Goal: Task Accomplishment & Management: Use online tool/utility

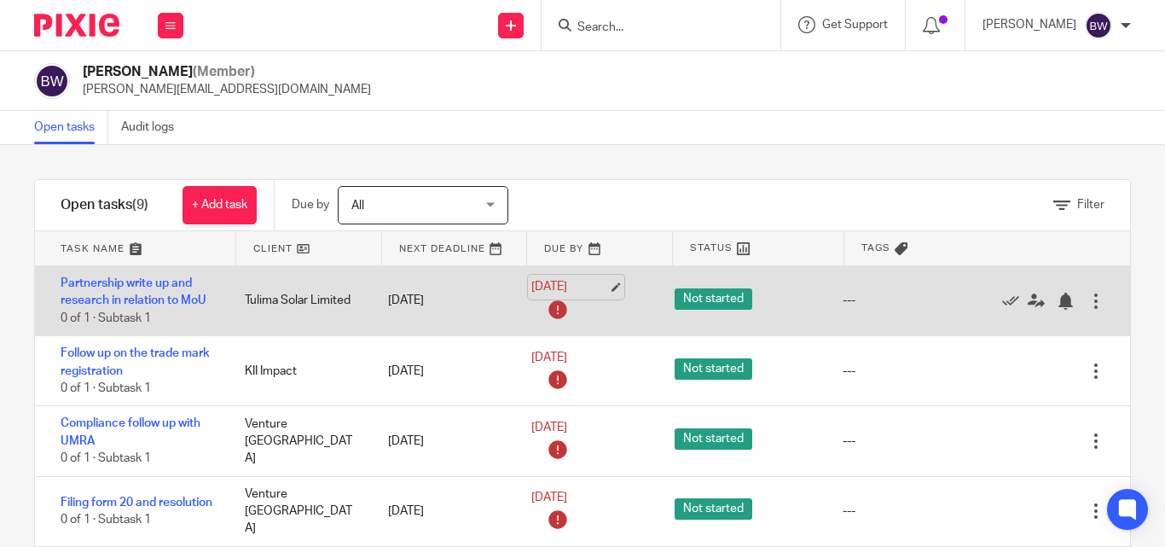
click at [584, 278] on link "18 Sep 2025" at bounding box center [570, 287] width 77 height 18
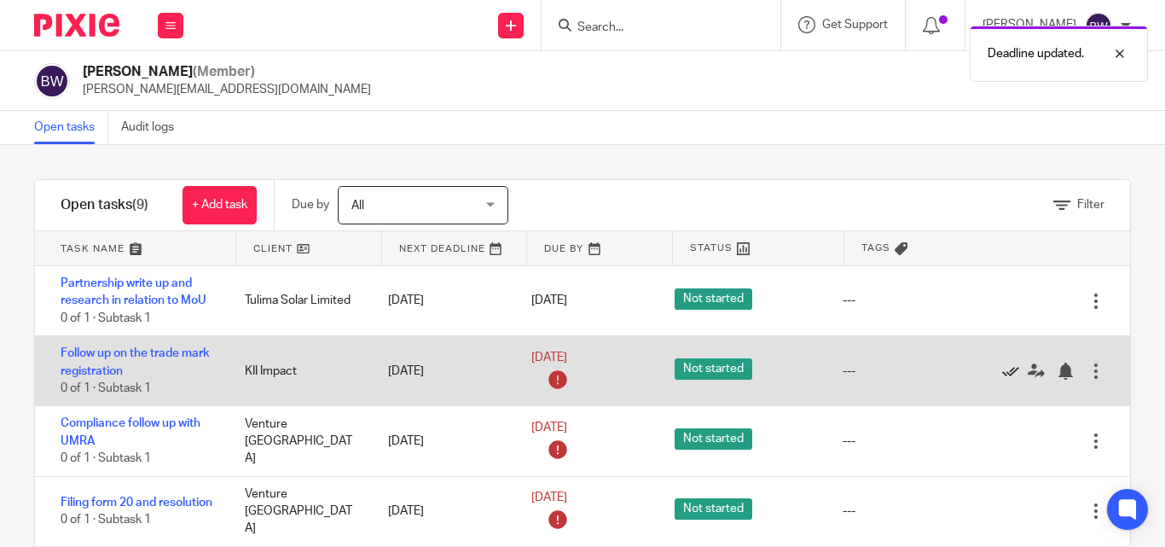
click at [1002, 375] on link at bounding box center [1015, 371] width 26 height 17
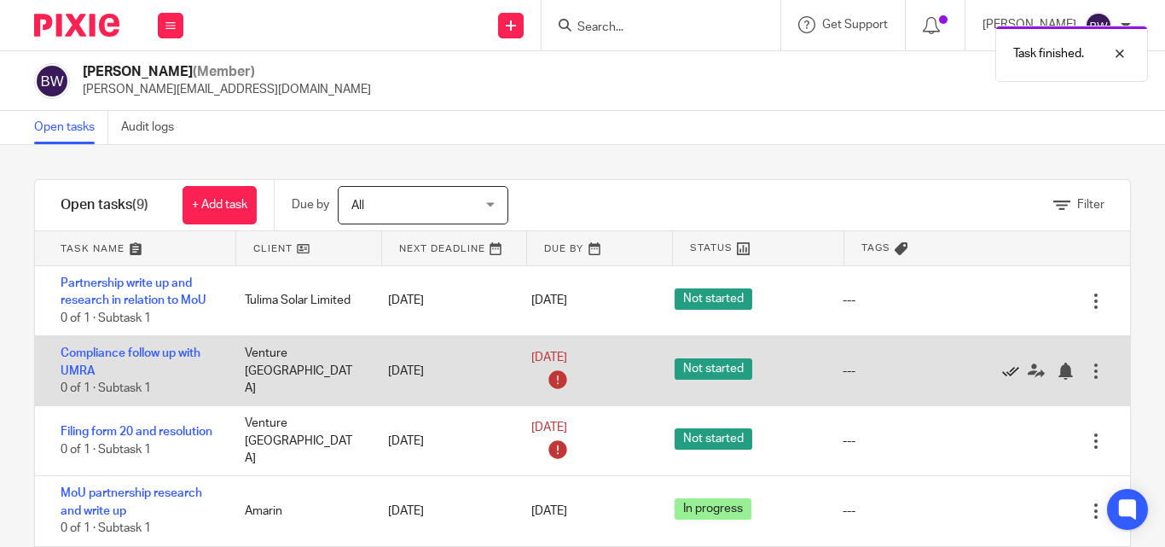
click at [1002, 375] on icon at bounding box center [1010, 371] width 17 height 17
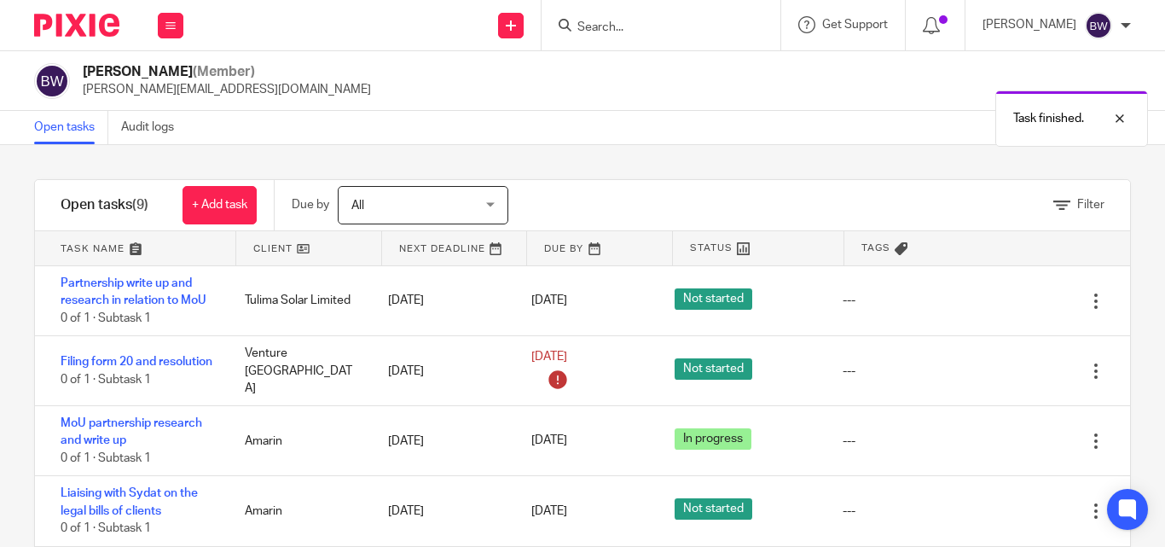
click at [1002, 375] on icon at bounding box center [1010, 371] width 17 height 17
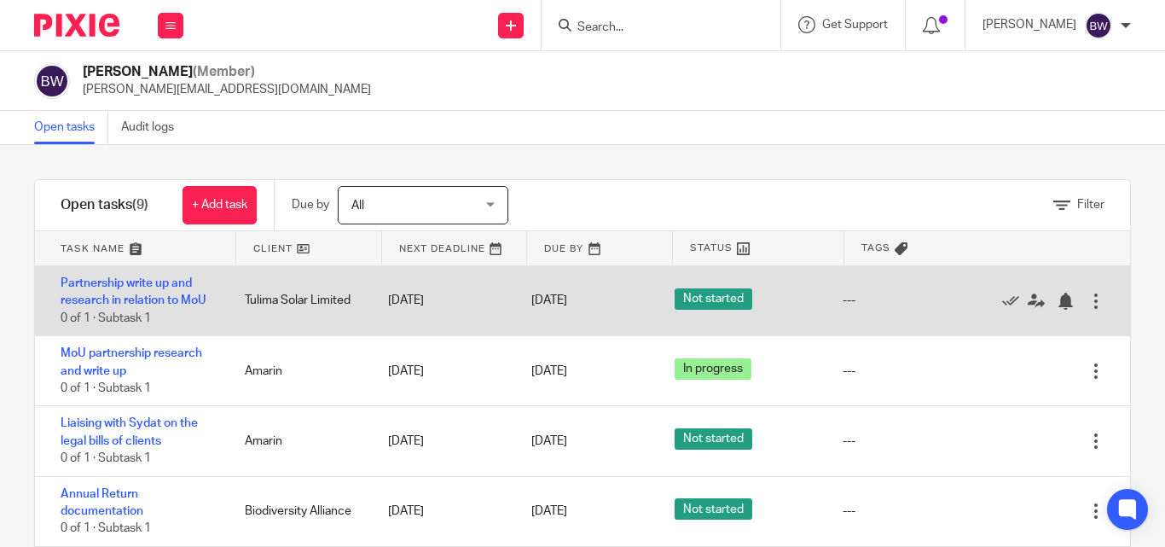
click at [1088, 307] on div at bounding box center [1096, 301] width 17 height 17
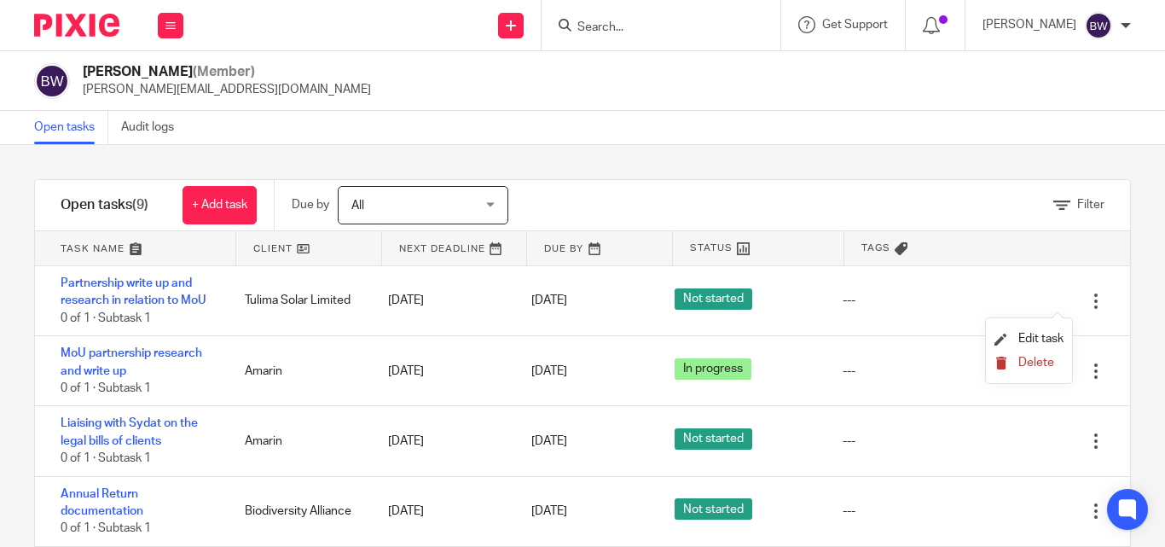
click at [1034, 360] on span "Delete" at bounding box center [1037, 363] width 36 height 12
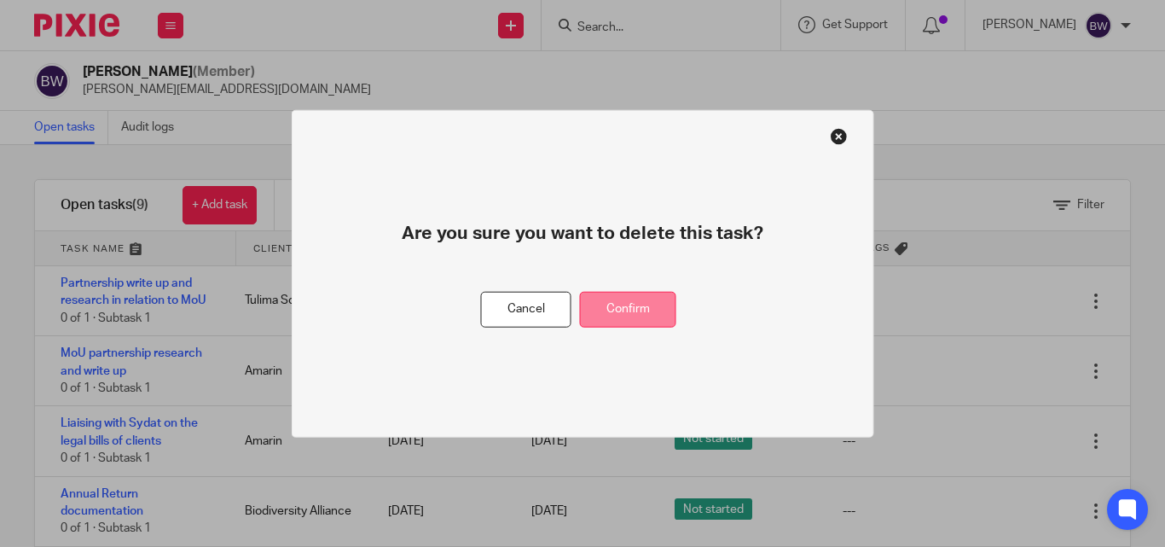
click at [647, 293] on button "Confirm" at bounding box center [628, 309] width 96 height 37
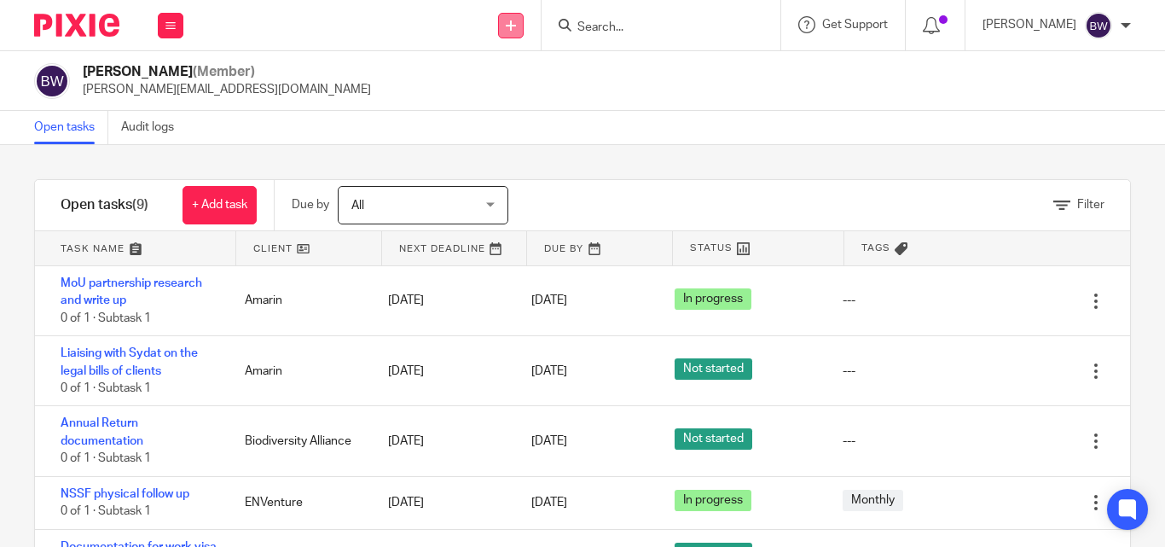
click at [515, 20] on icon at bounding box center [511, 25] width 10 height 10
click at [502, 101] on link "Create task" at bounding box center [513, 104] width 119 height 25
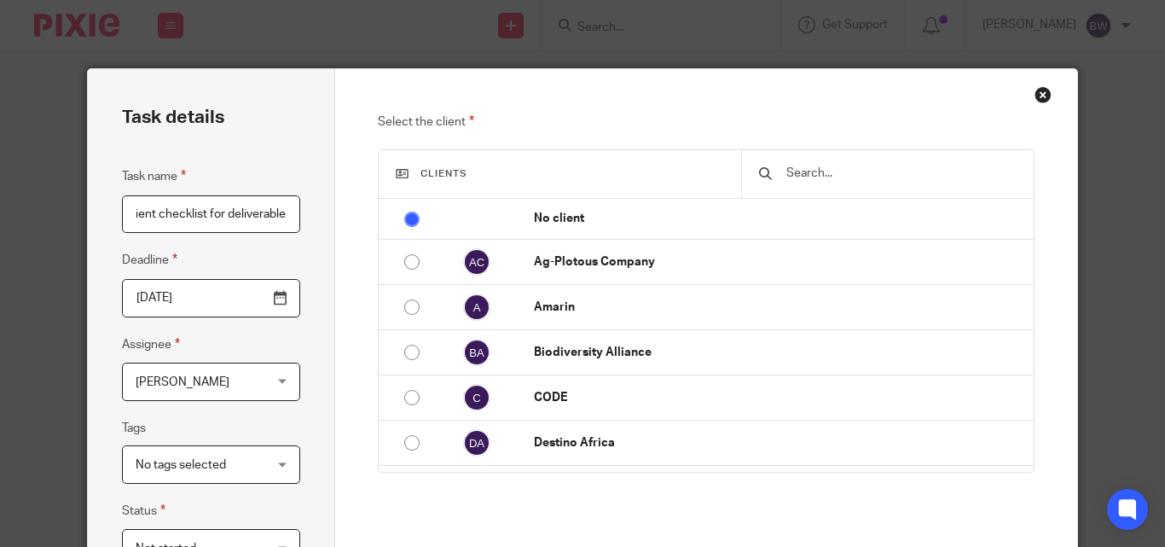
scroll to position [0, 24]
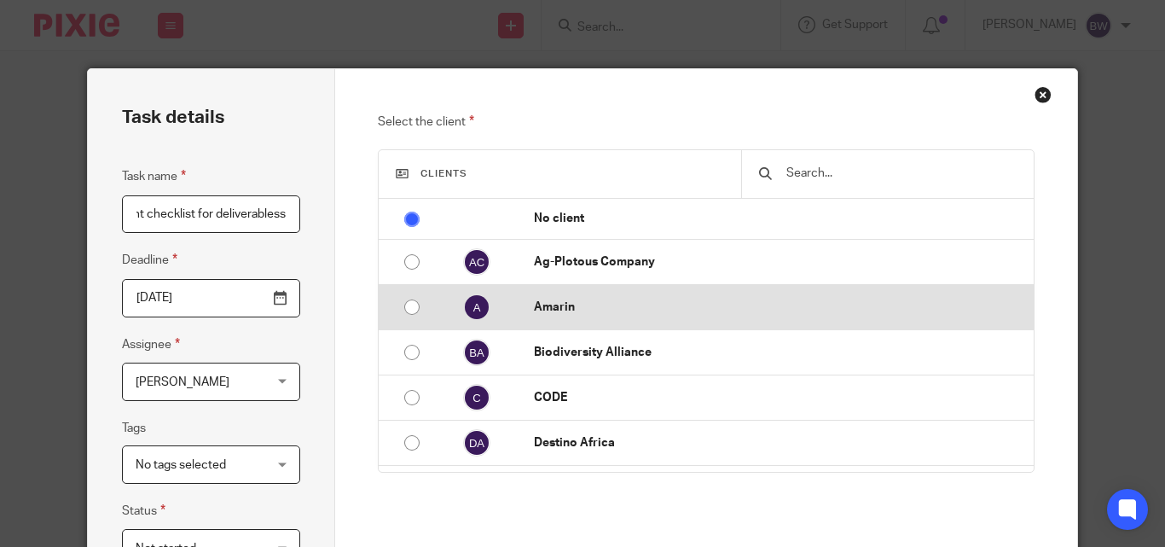
type input "Client checklist for deliverabless"
click at [405, 303] on input "radio" at bounding box center [412, 307] width 32 height 32
radio input "false"
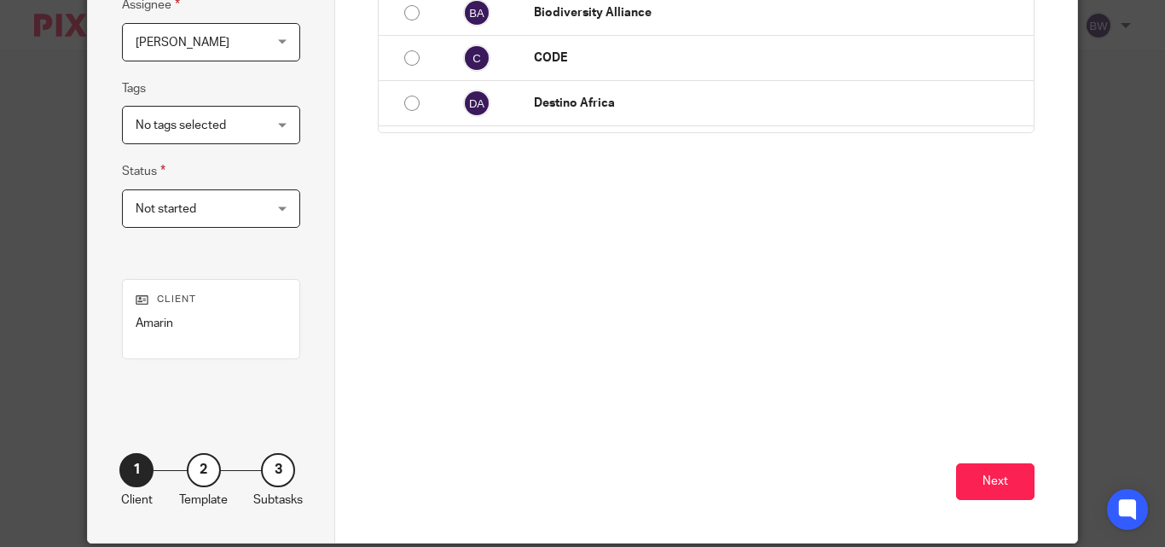
scroll to position [365, 0]
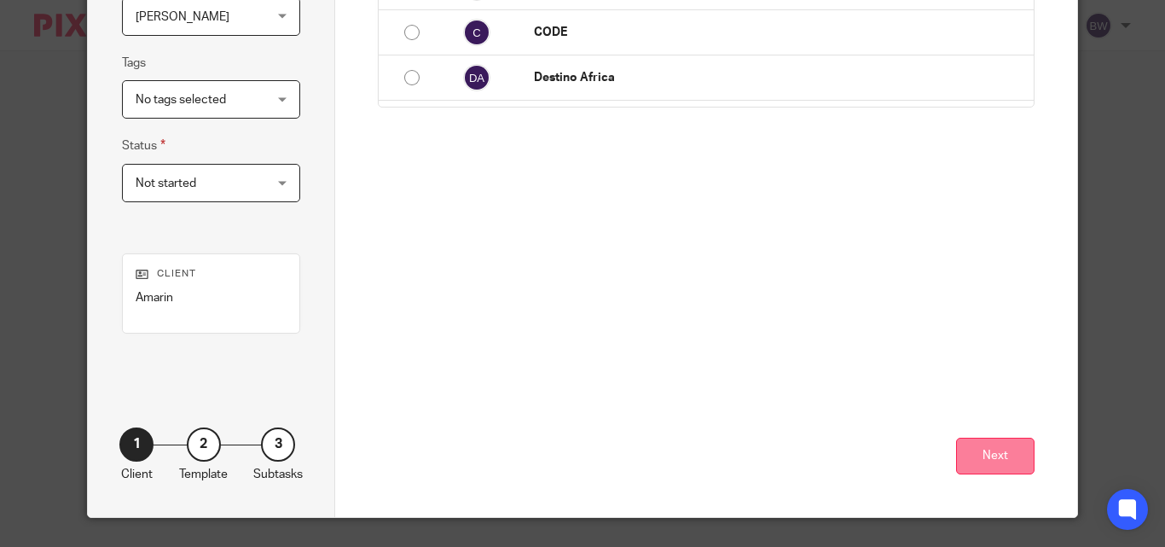
click at [977, 455] on button "Next" at bounding box center [995, 456] width 78 height 37
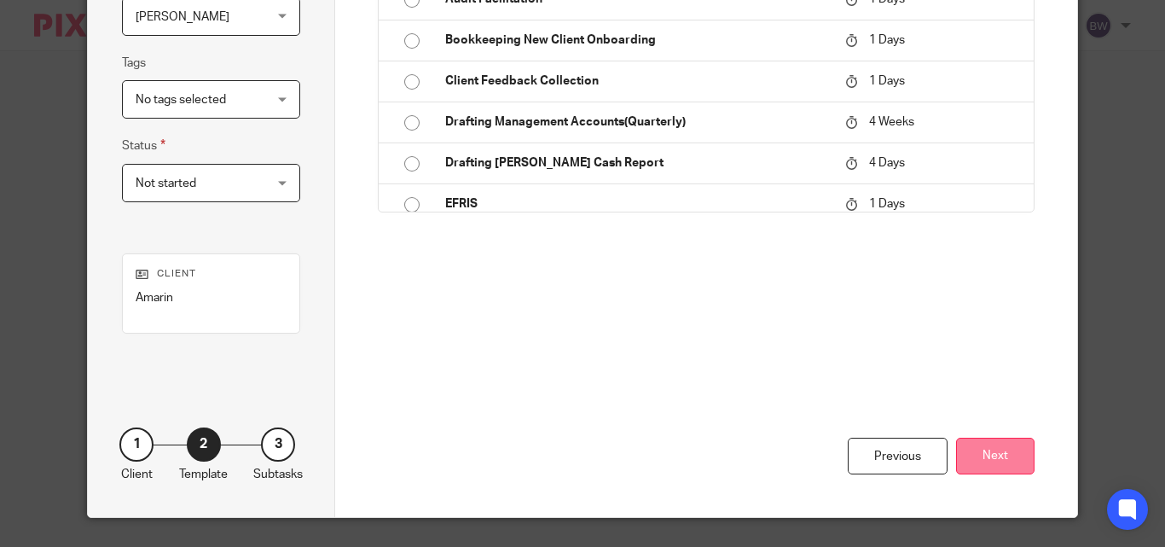
click at [995, 468] on button "Next" at bounding box center [995, 456] width 78 height 37
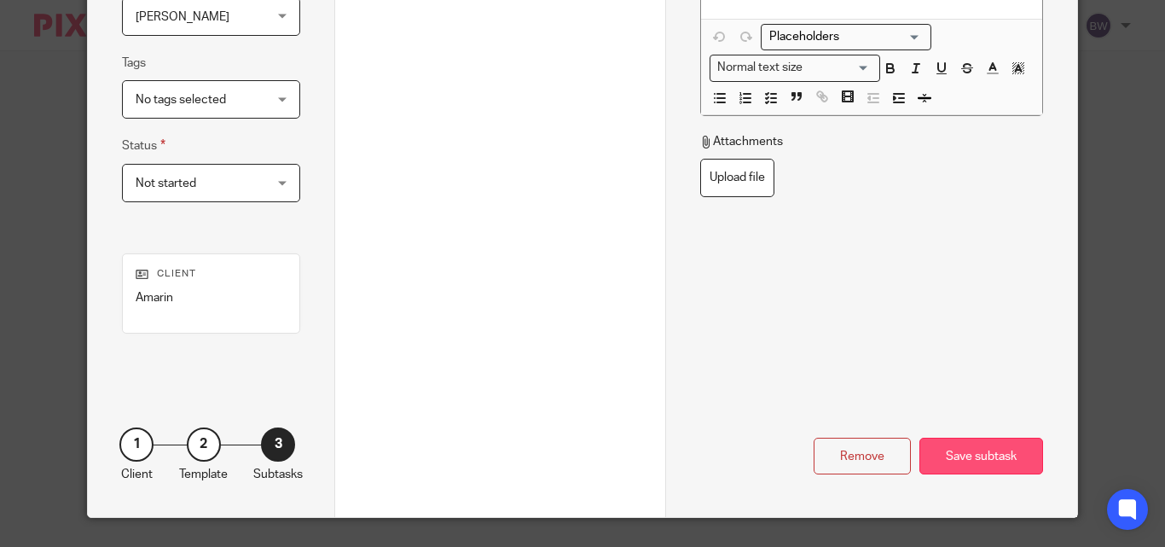
click at [986, 462] on div "Save subtask" at bounding box center [982, 456] width 124 height 37
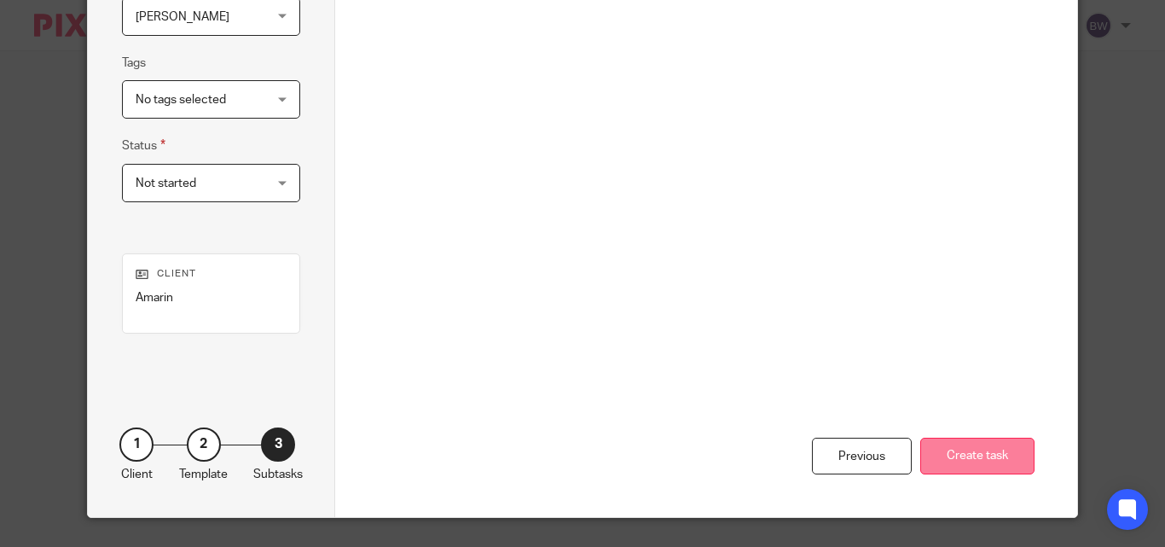
click at [986, 468] on button "Create task" at bounding box center [978, 456] width 114 height 37
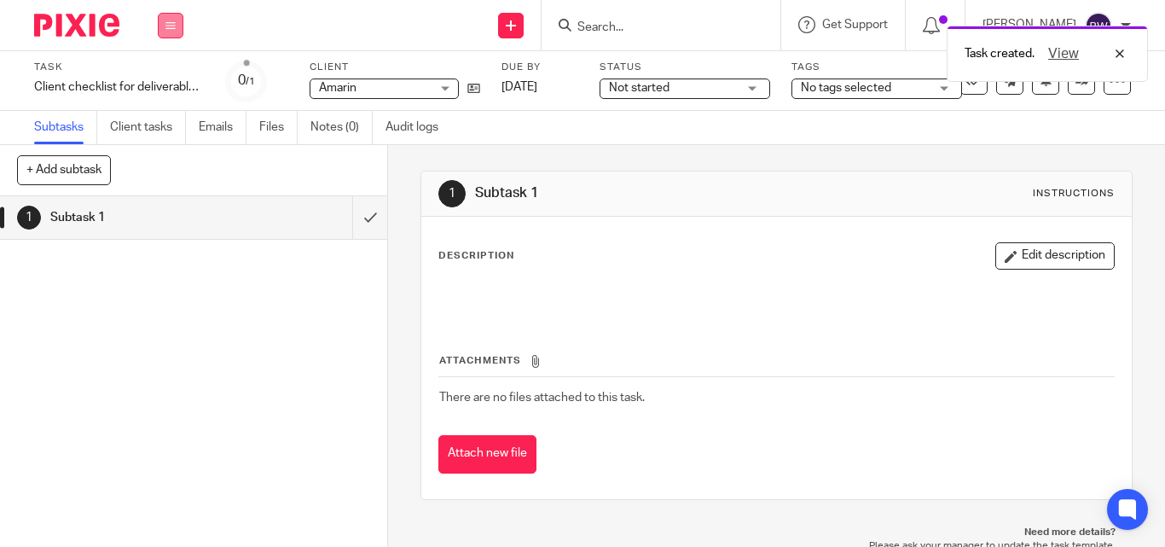
click at [172, 25] on icon at bounding box center [171, 25] width 10 height 10
click at [167, 142] on li "Team" at bounding box center [170, 154] width 45 height 25
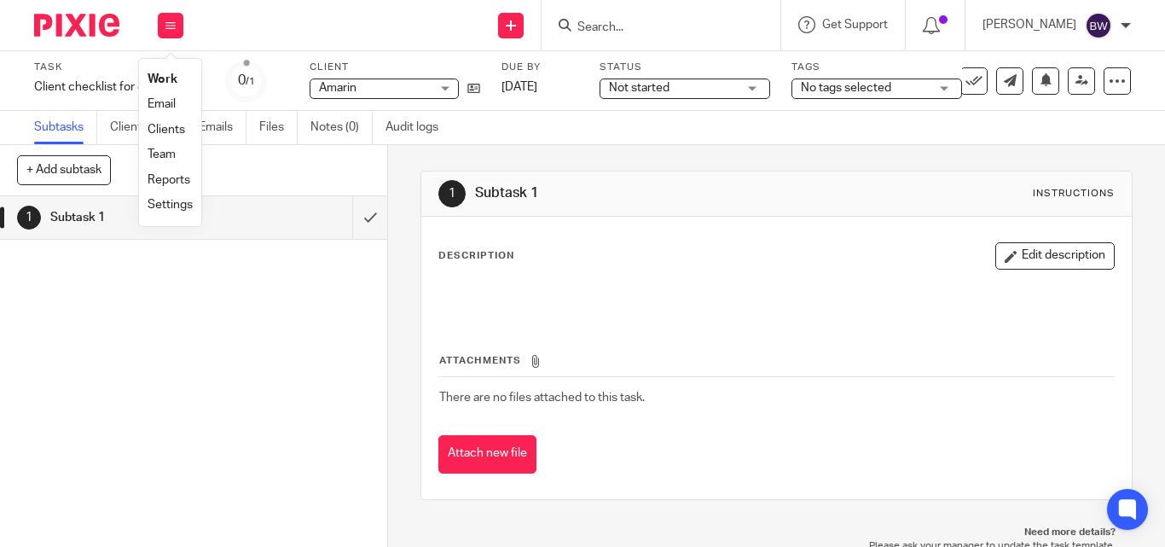
click at [169, 156] on link "Team" at bounding box center [162, 154] width 28 height 12
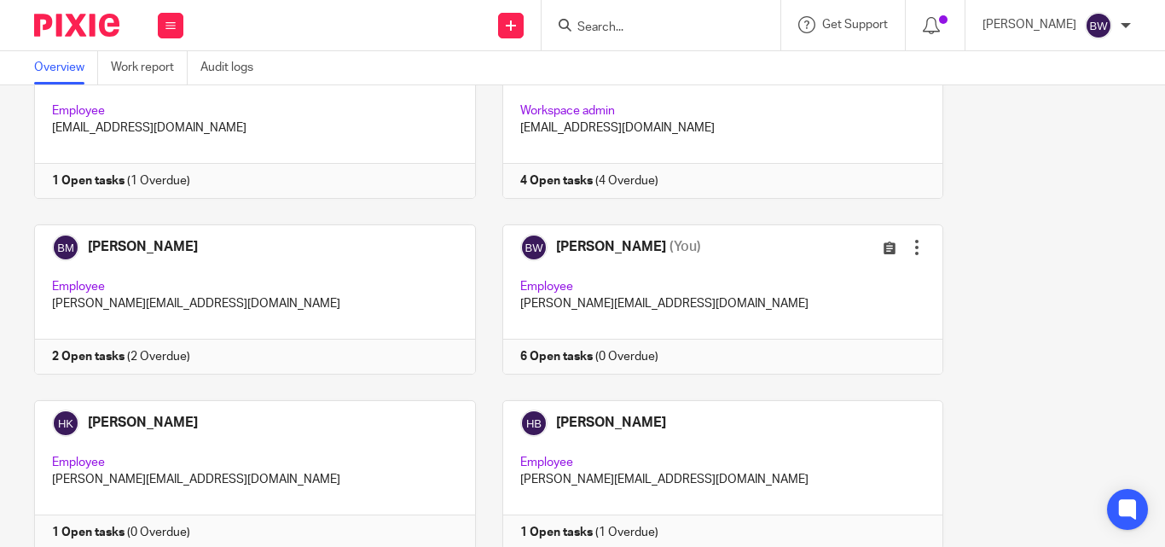
scroll to position [292, 0]
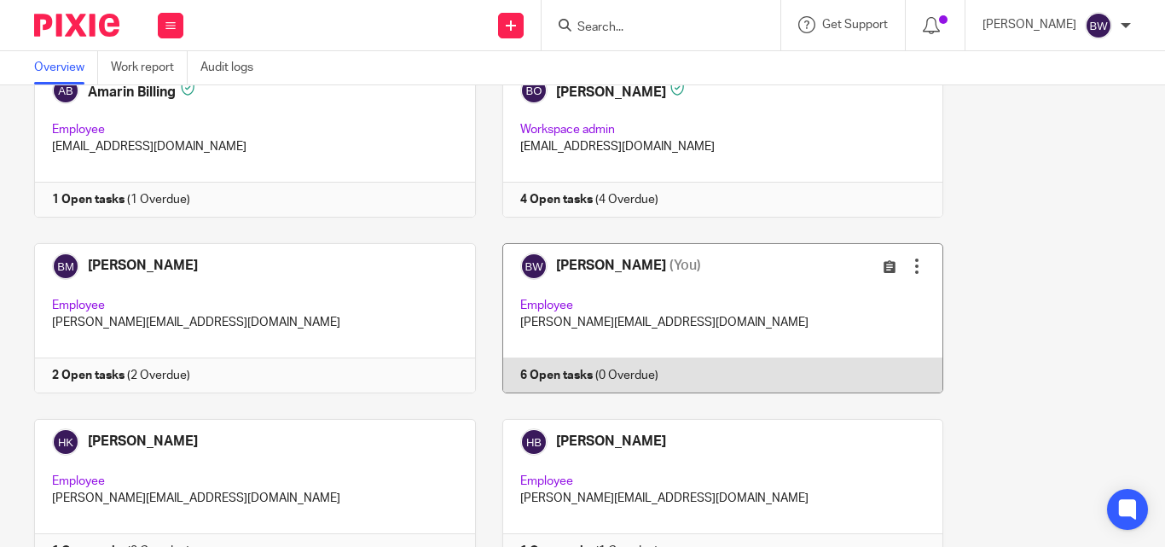
click at [821, 294] on link at bounding box center [710, 318] width 468 height 150
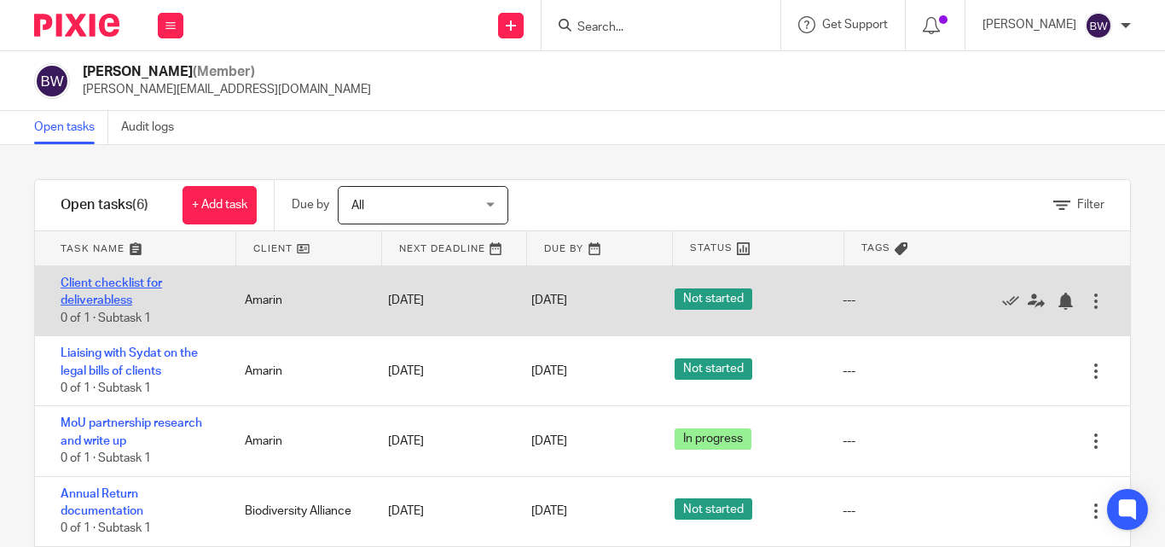
click at [97, 279] on link "Client checklist for deliverabless" at bounding box center [112, 291] width 102 height 29
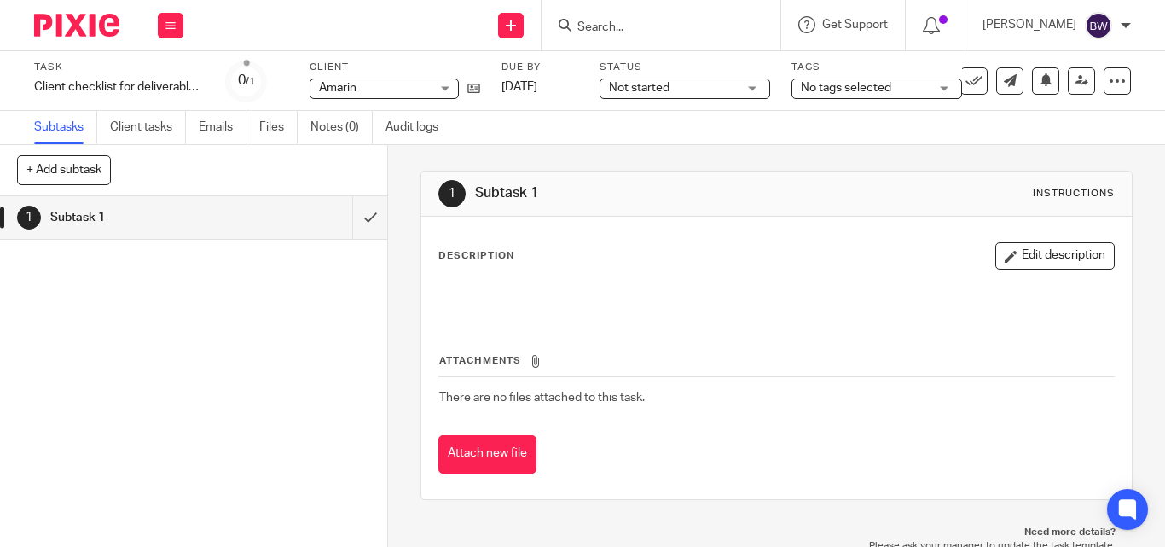
click at [732, 88] on span "Not started" at bounding box center [673, 88] width 128 height 18
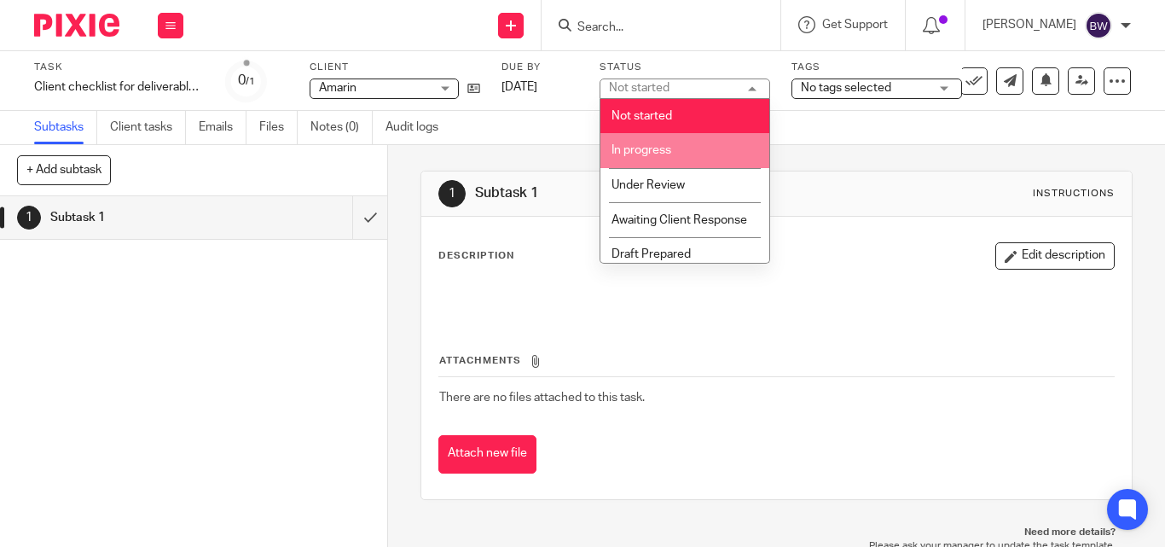
click at [692, 154] on li "In progress" at bounding box center [685, 150] width 169 height 35
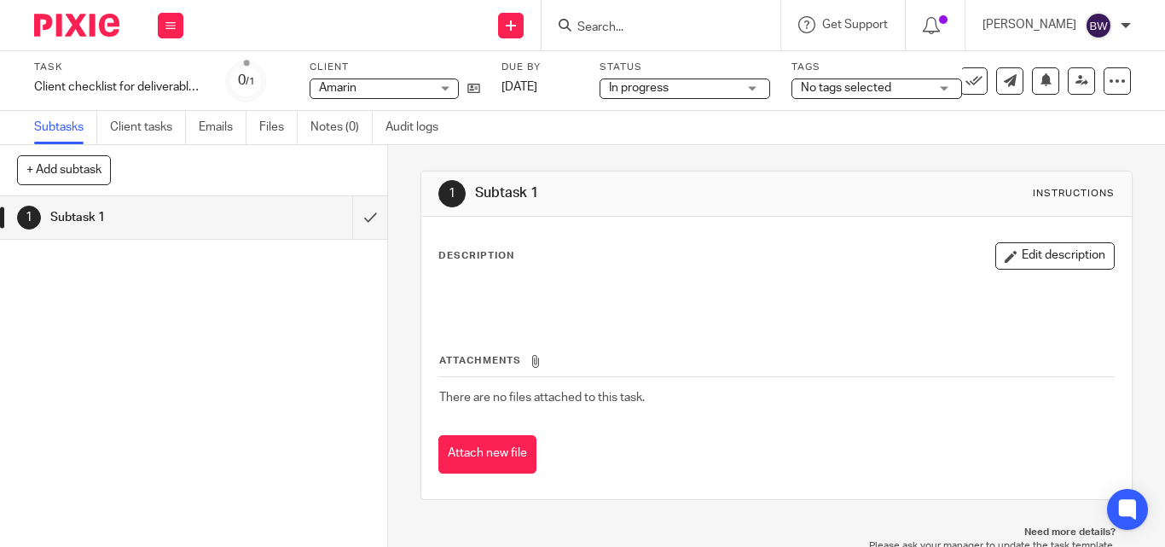
click at [171, 11] on div "Work Email Clients Team Reports Settings" at bounding box center [171, 25] width 60 height 50
click at [172, 148] on li "Team" at bounding box center [170, 154] width 45 height 25
click at [158, 156] on link "Team" at bounding box center [162, 154] width 28 height 12
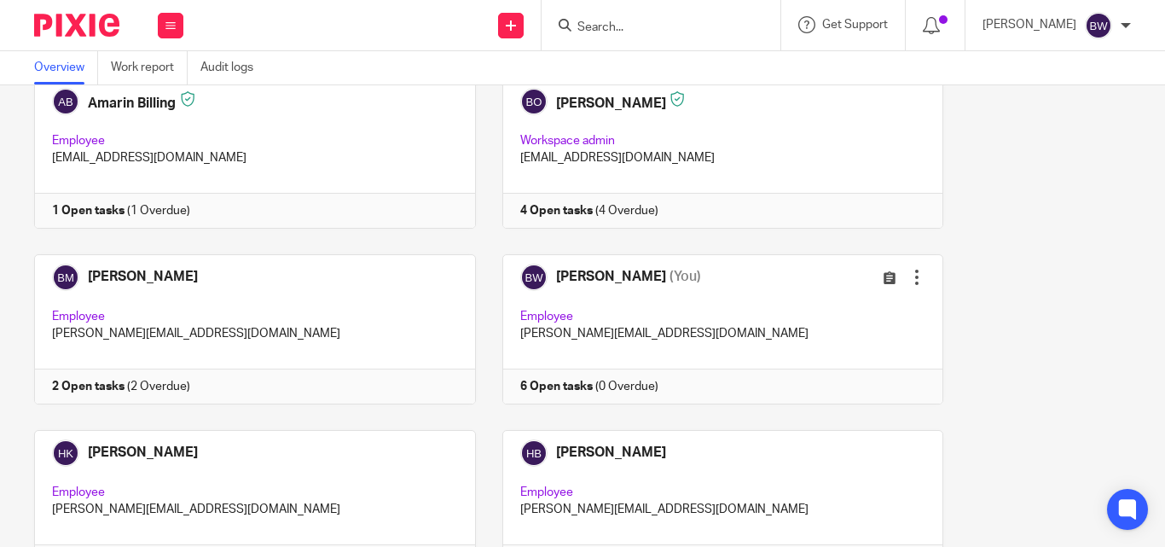
scroll to position [284, 0]
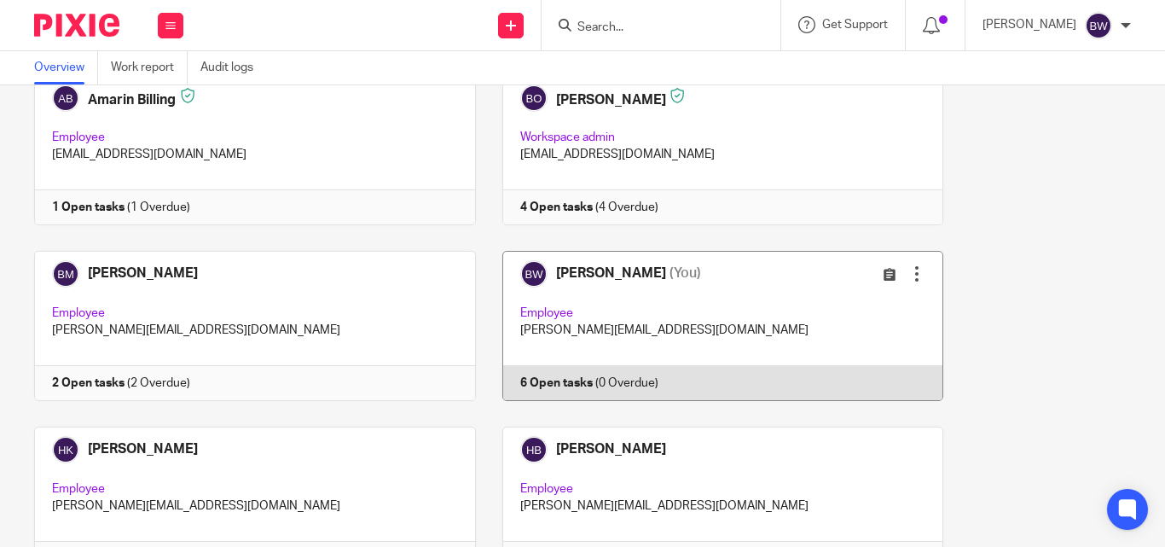
click at [683, 349] on link at bounding box center [710, 326] width 468 height 150
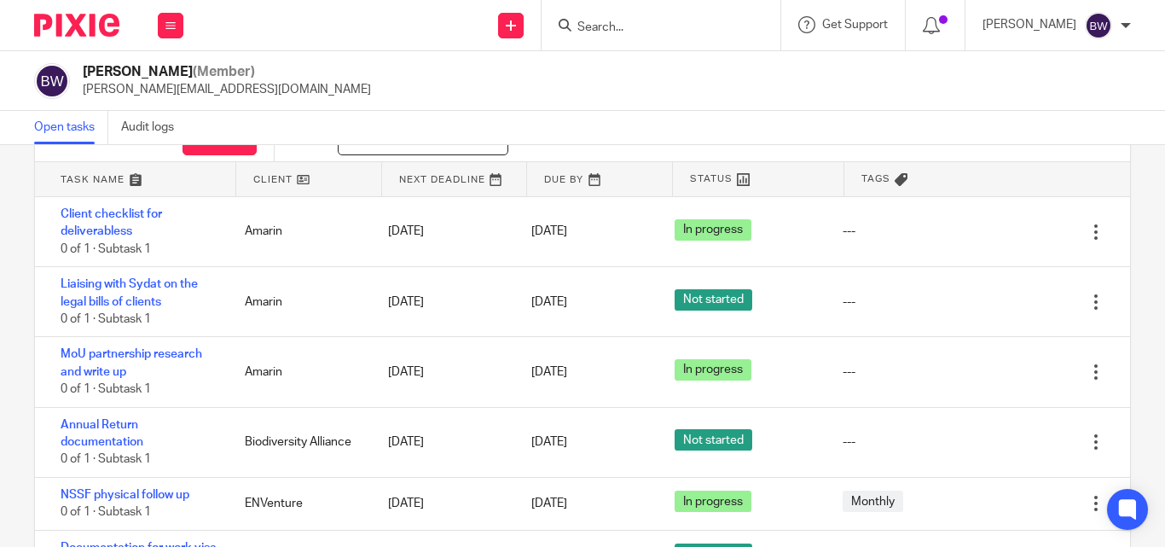
scroll to position [72, 0]
